Goal: Task Accomplishment & Management: Manage account settings

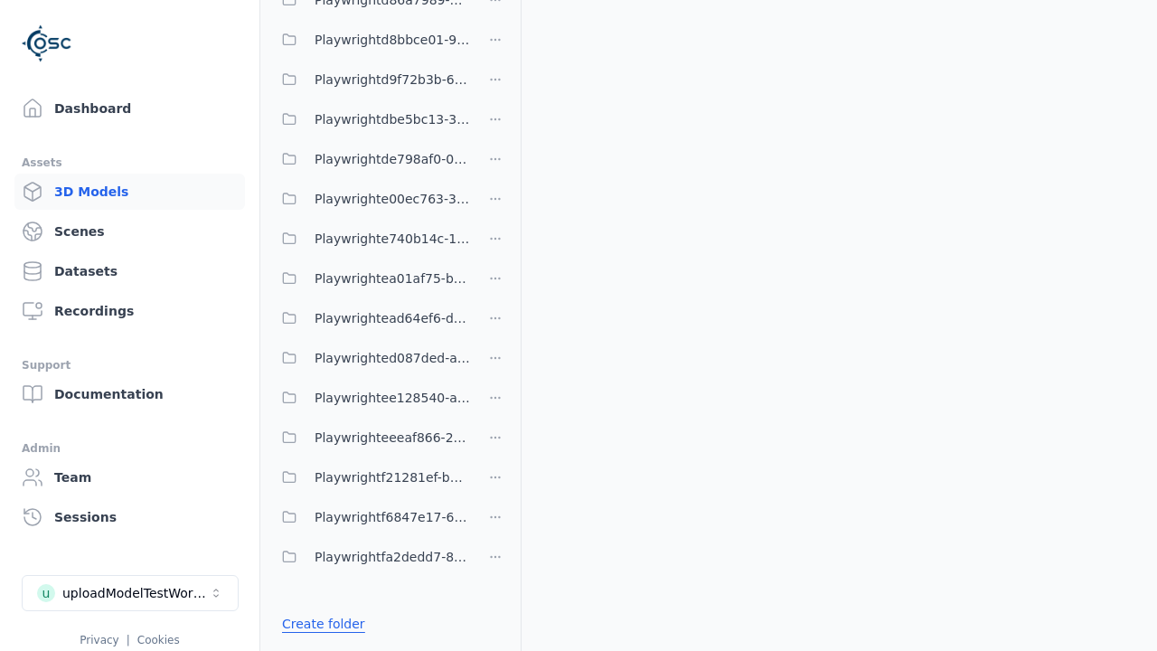
click at [317, 624] on link "Create folder" at bounding box center [323, 624] width 83 height 18
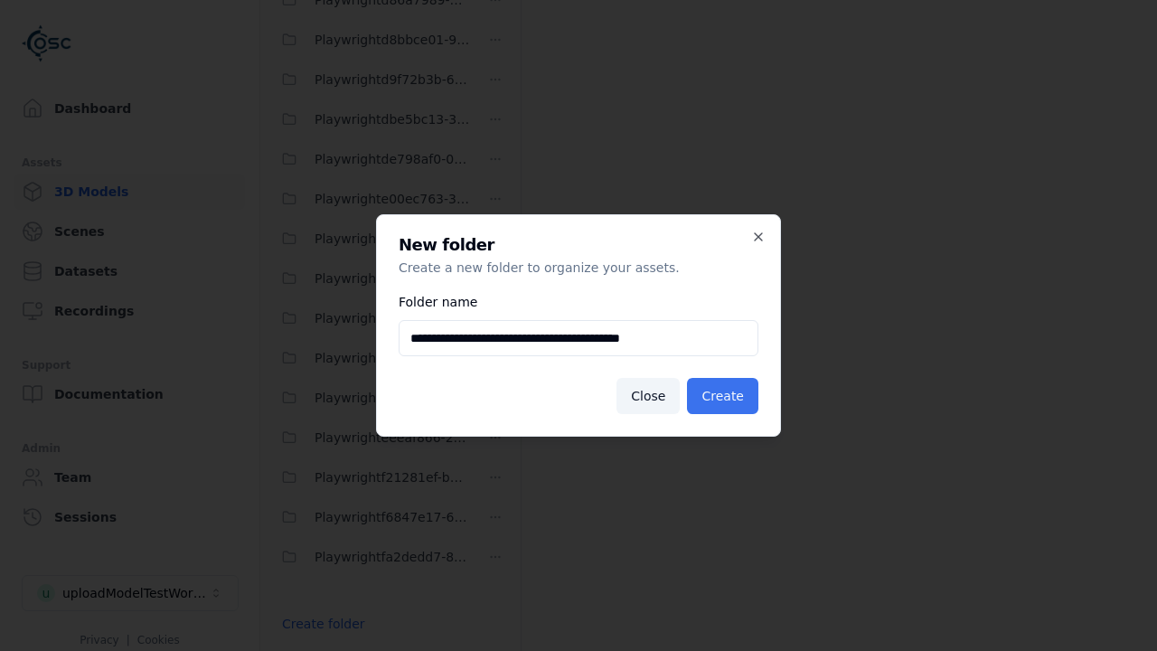
type input "**********"
click at [726, 396] on button "Create" at bounding box center [722, 396] width 71 height 36
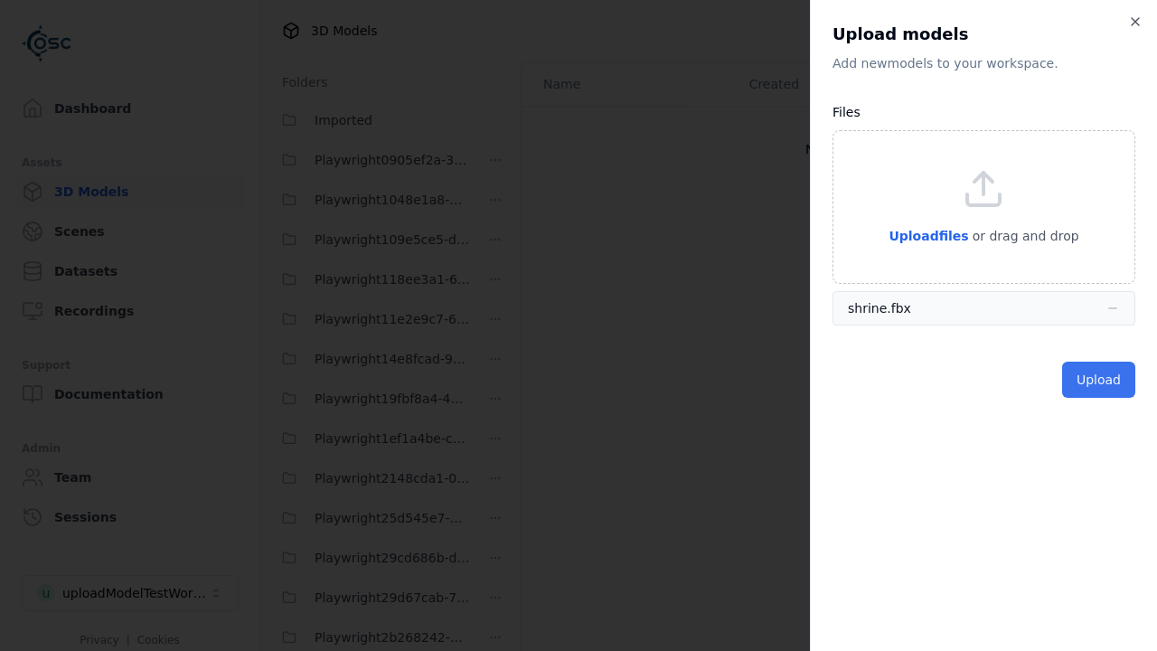
click at [1101, 380] on button "Upload" at bounding box center [1098, 380] width 73 height 36
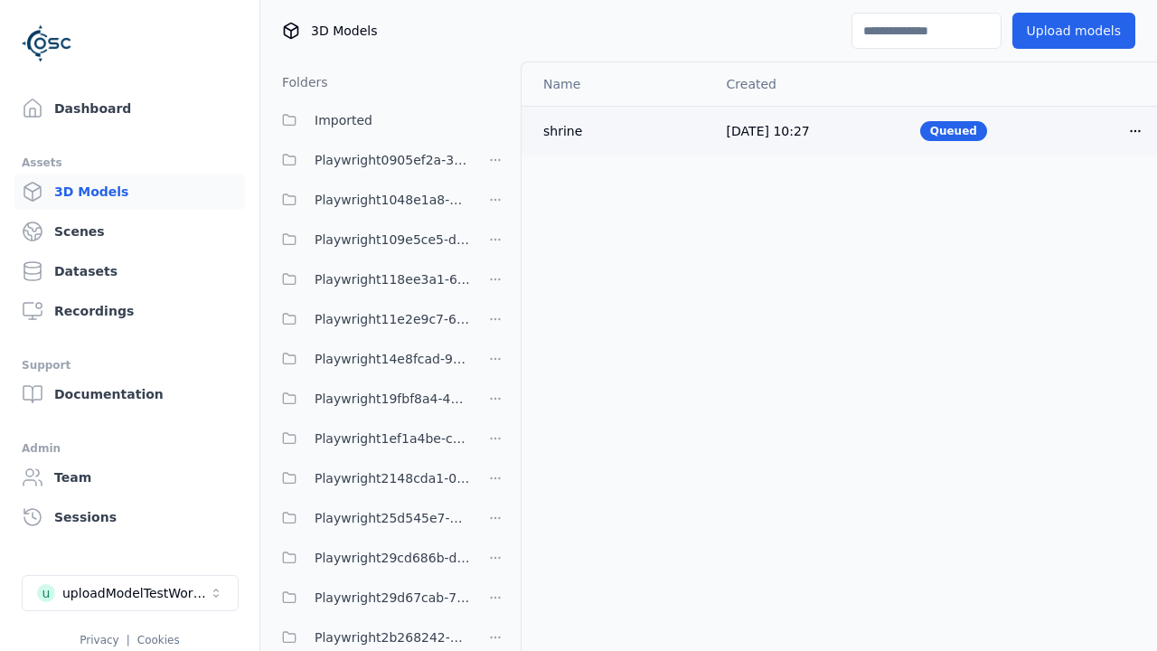
click at [1135, 130] on html "Support Dashboard Assets 3D Models Scenes Datasets Recordings Support Documenta…" at bounding box center [578, 325] width 1157 height 651
click at [1095, 201] on div "Delete" at bounding box center [1095, 200] width 107 height 29
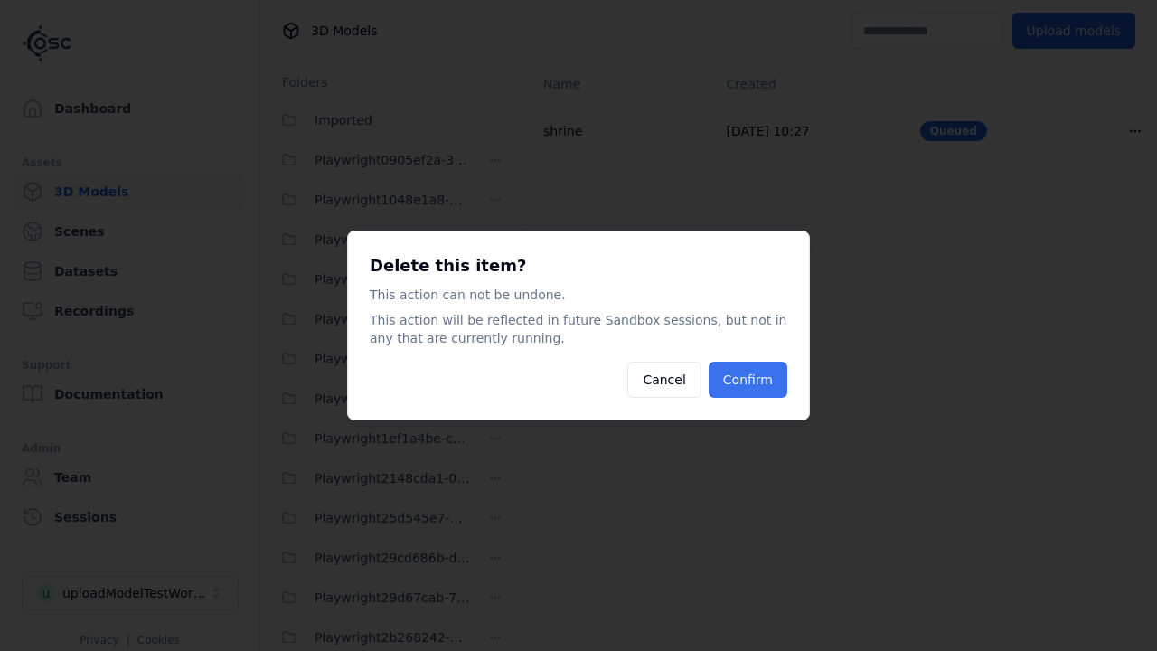
click at [750, 380] on button "Confirm" at bounding box center [748, 380] width 79 height 36
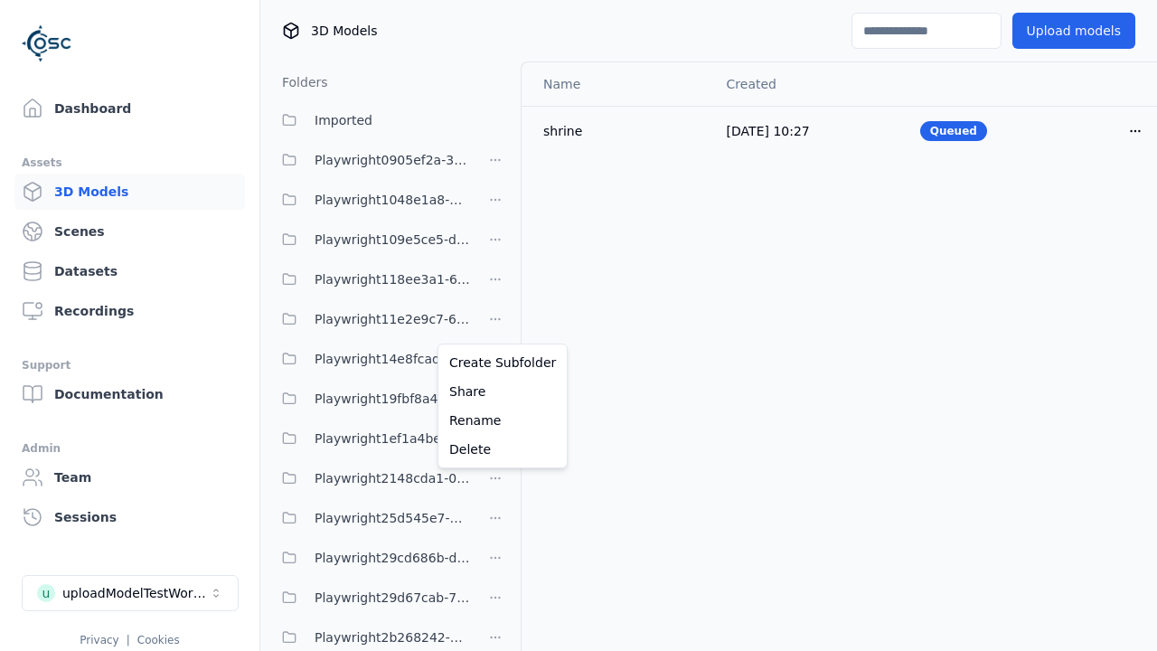
click at [495, 325] on html "Support Dashboard Assets 3D Models Scenes Datasets Recordings Support Documenta…" at bounding box center [578, 325] width 1157 height 651
